Goal: Information Seeking & Learning: Learn about a topic

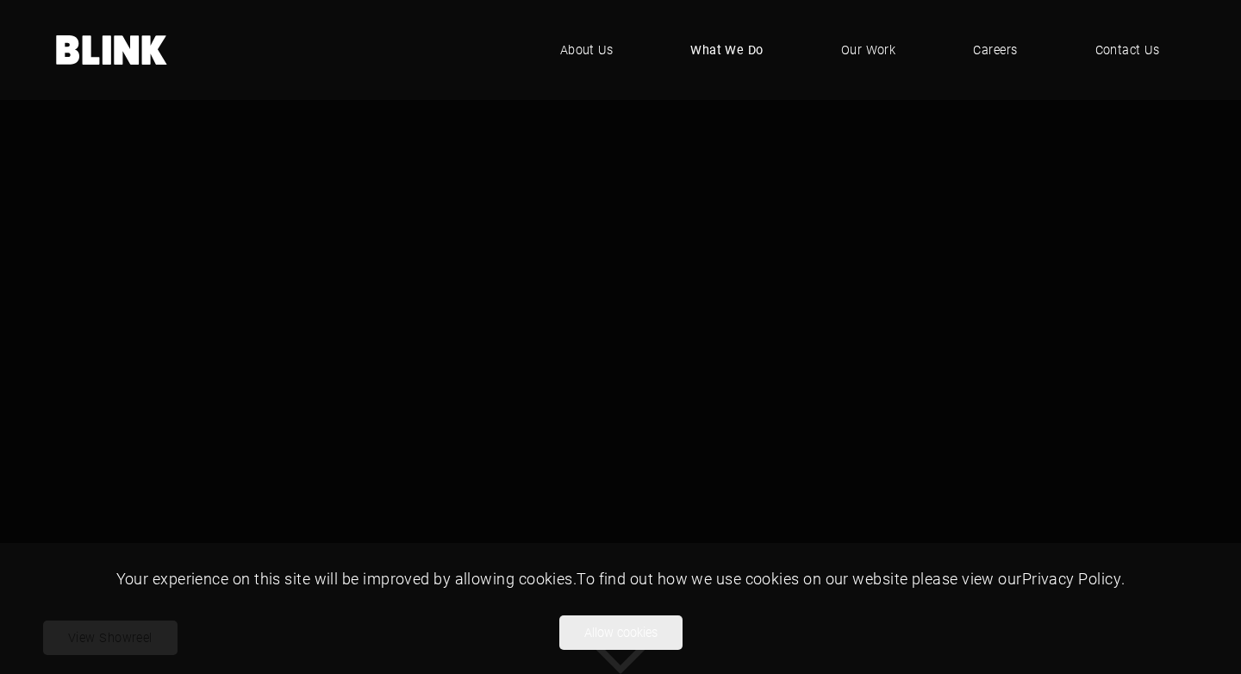
click at [752, 52] on span "What We Do" at bounding box center [726, 50] width 73 height 19
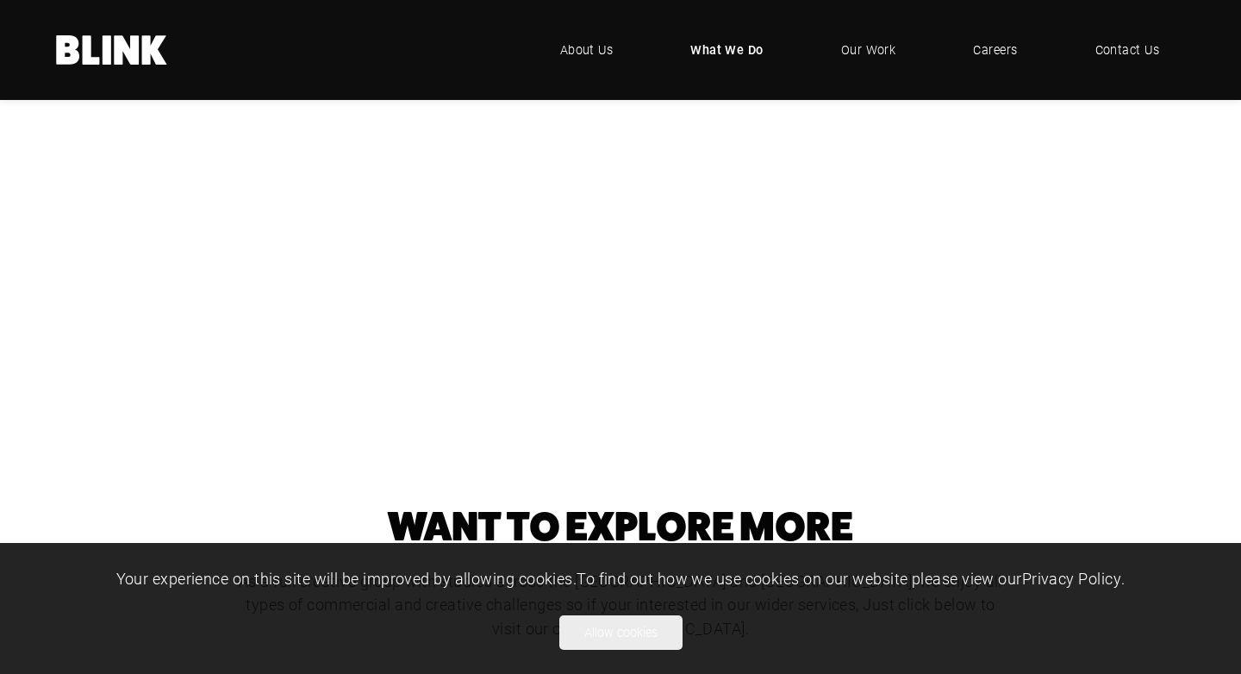
scroll to position [475, 0]
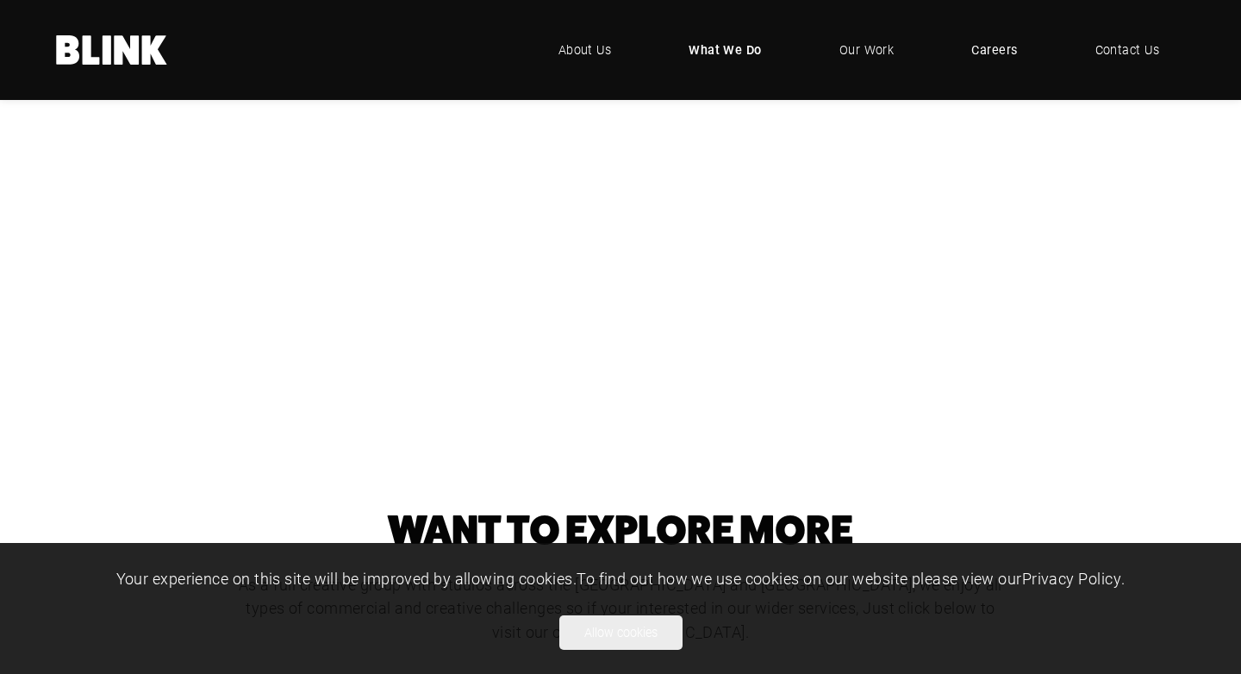
click at [983, 60] on link "Careers" at bounding box center [994, 50] width 97 height 52
click at [995, 47] on span "Careers" at bounding box center [994, 50] width 46 height 19
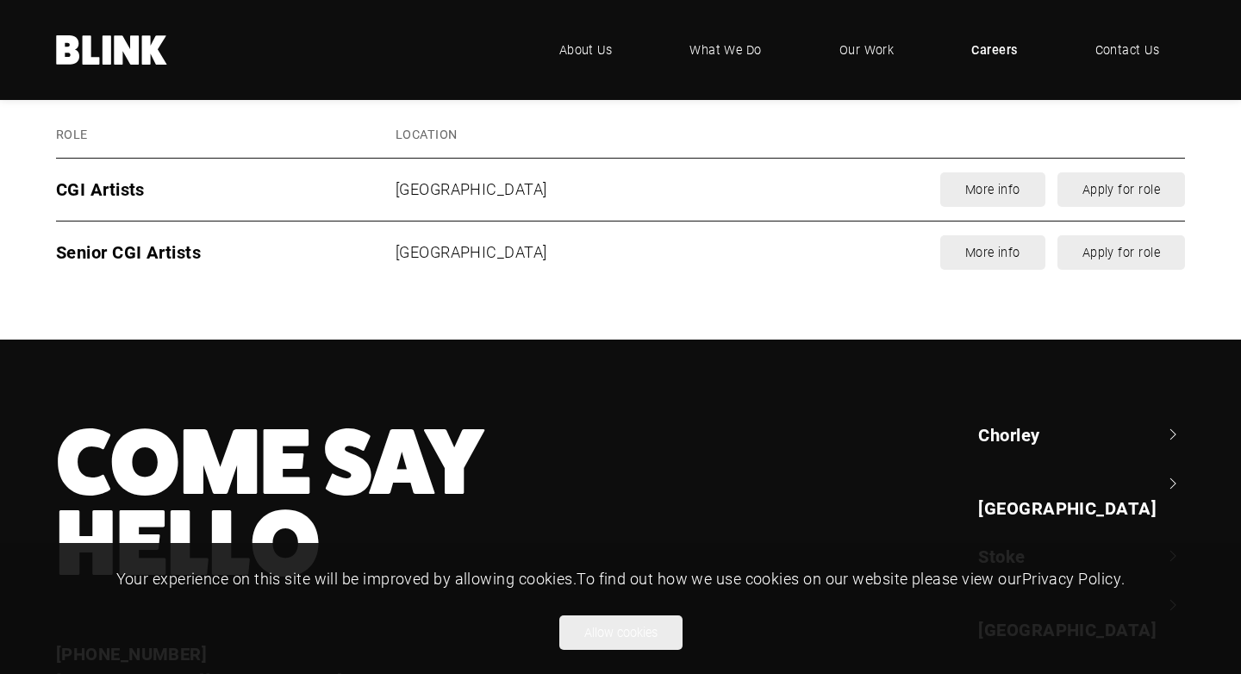
scroll to position [2278, 0]
